Goal: Find specific page/section: Find specific page/section

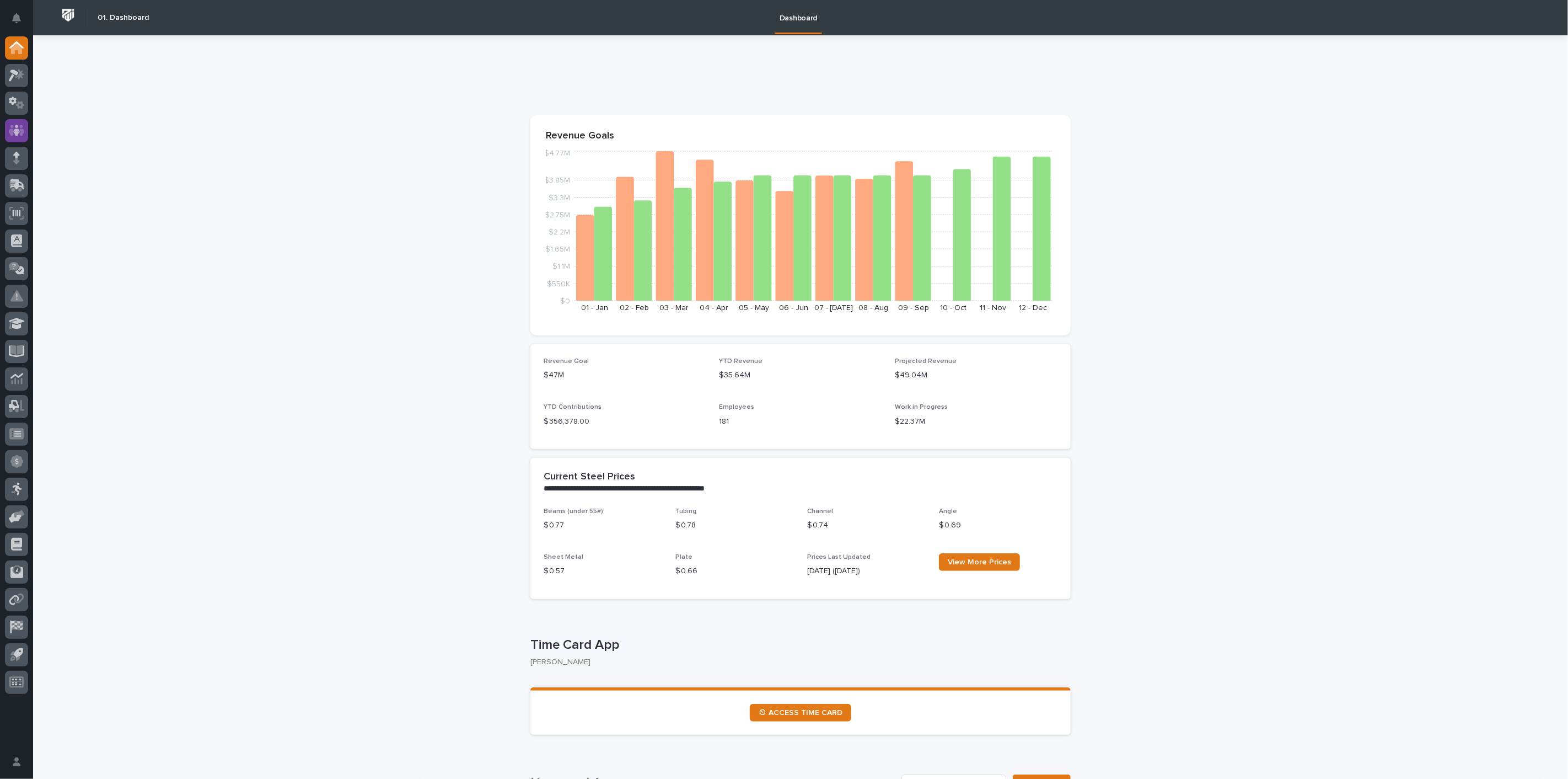
click at [23, 134] on icon at bounding box center [17, 130] width 16 height 13
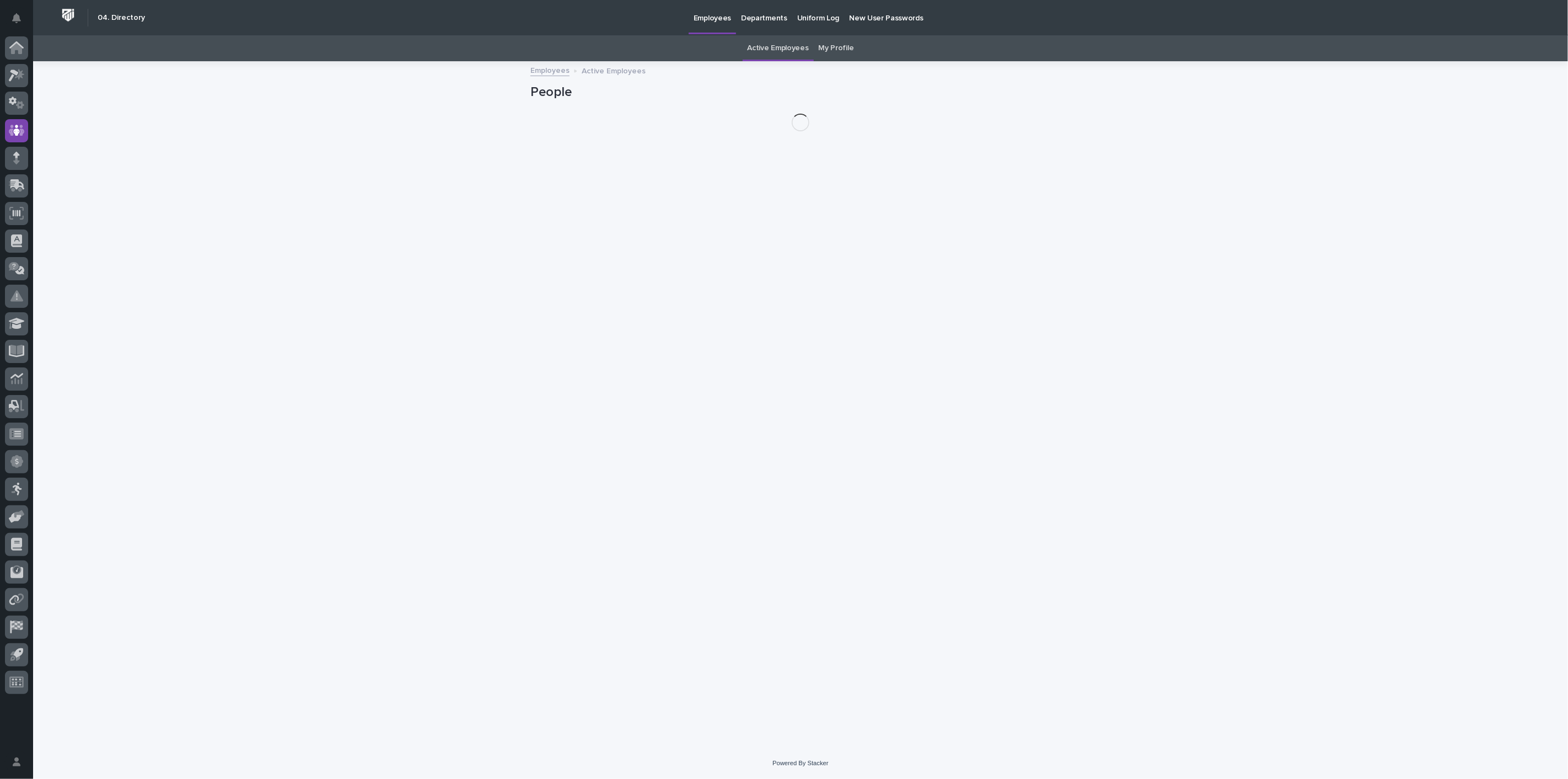
click at [828, 47] on link "My Profile" at bounding box center [836, 48] width 36 height 26
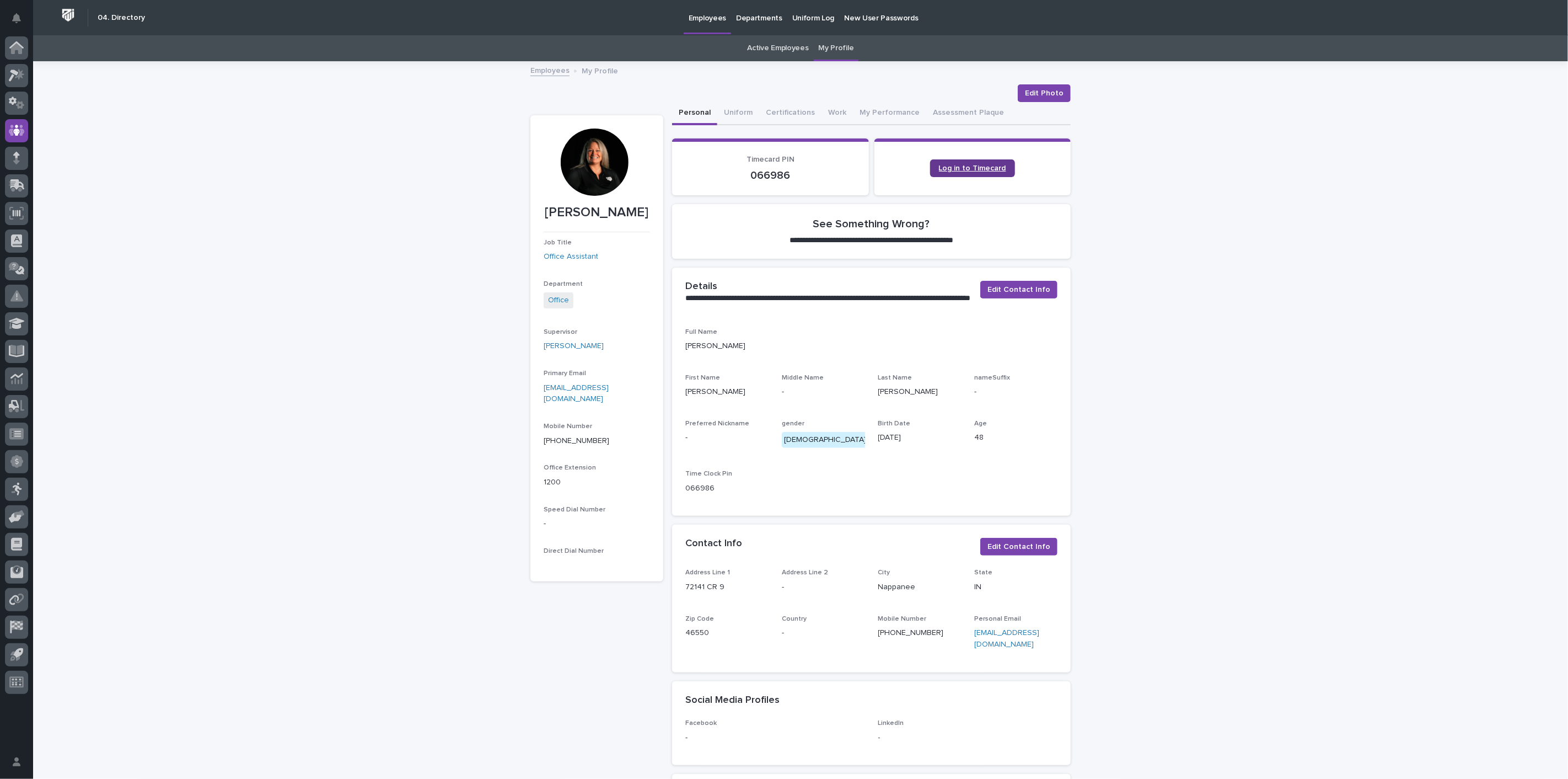
click at [978, 169] on span "Log in to Timecard" at bounding box center [972, 168] width 67 height 8
click at [17, 63] on div at bounding box center [16, 50] width 23 height 28
click at [21, 76] on icon at bounding box center [20, 74] width 9 height 11
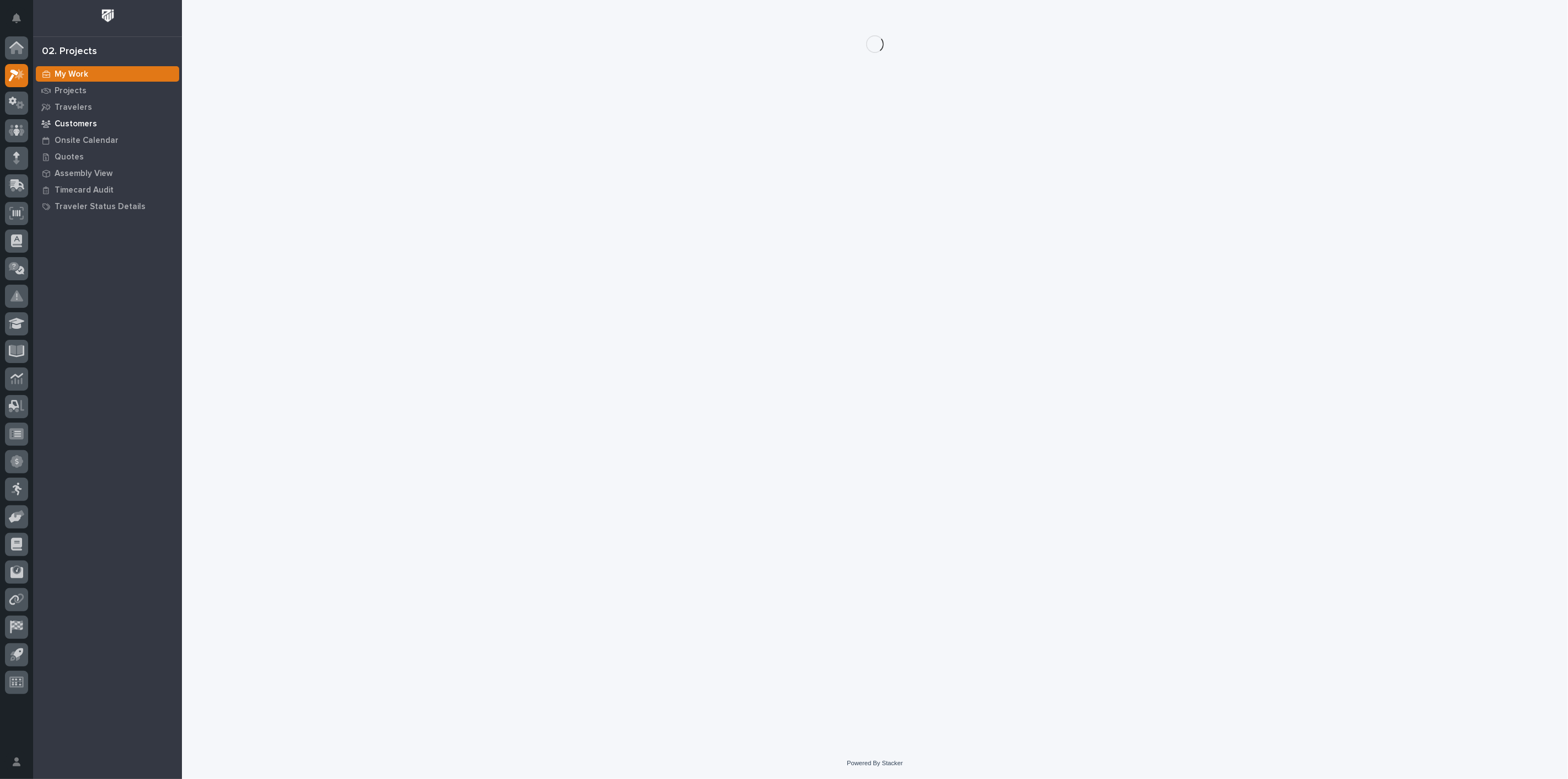
click at [78, 122] on p "Customers" at bounding box center [76, 124] width 43 height 10
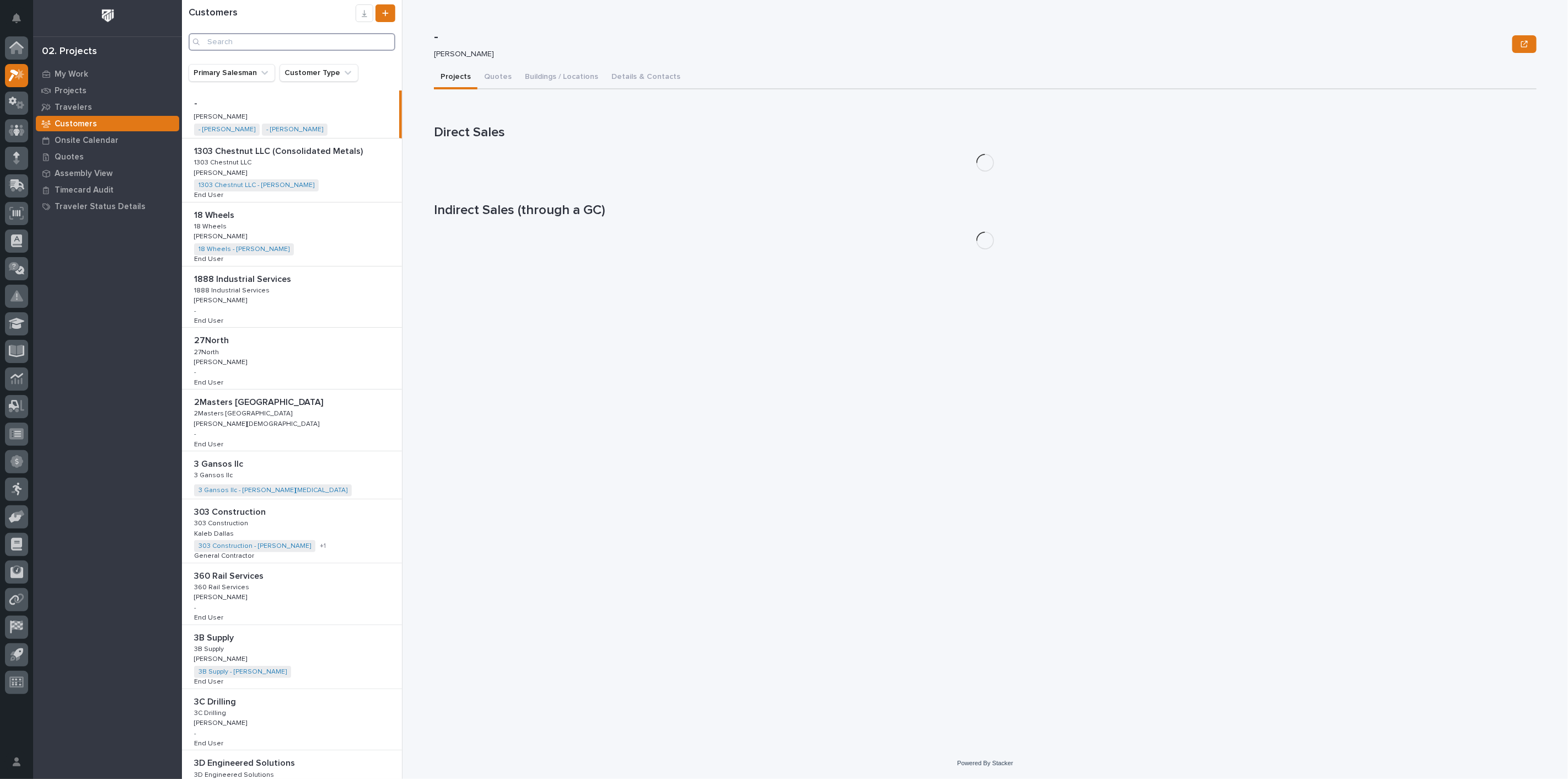
click at [259, 40] on input "Search" at bounding box center [292, 42] width 207 height 17
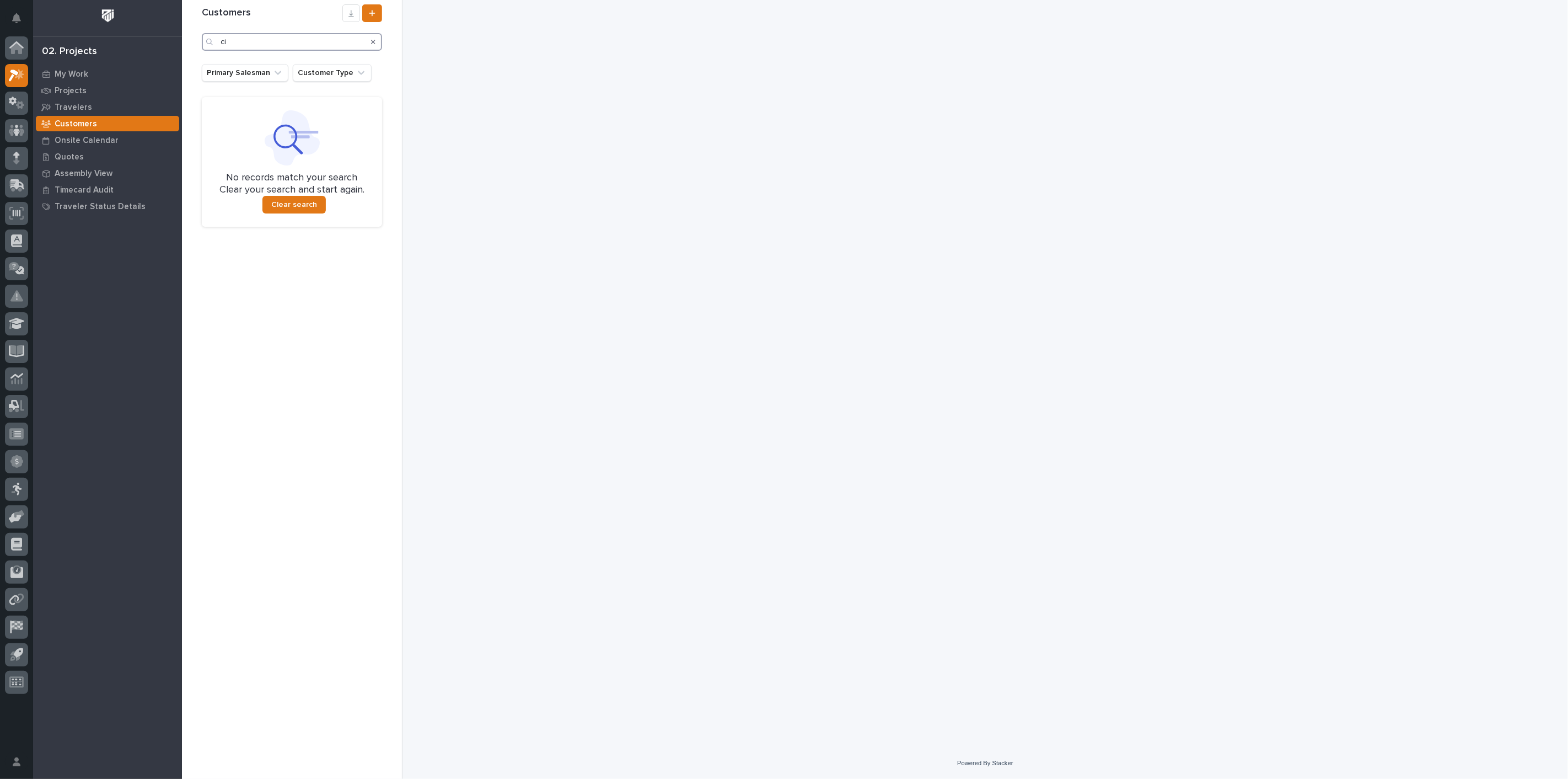
type input "c"
type input "[PERSON_NAME] creek"
click at [16, 48] on icon at bounding box center [17, 48] width 11 height 11
